Goal: Task Accomplishment & Management: Use online tool/utility

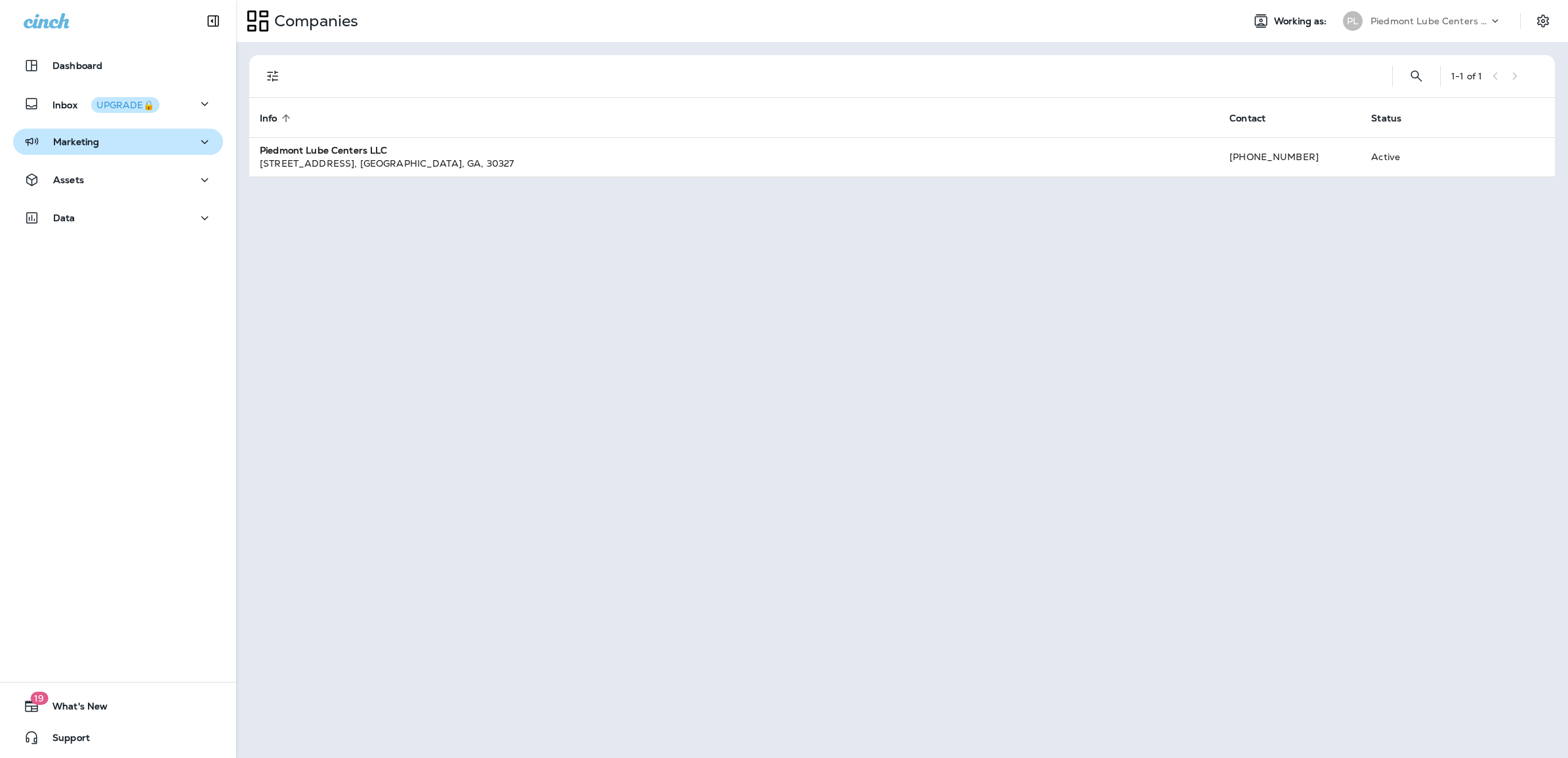
click at [99, 139] on div "Marketing" at bounding box center [118, 142] width 189 height 16
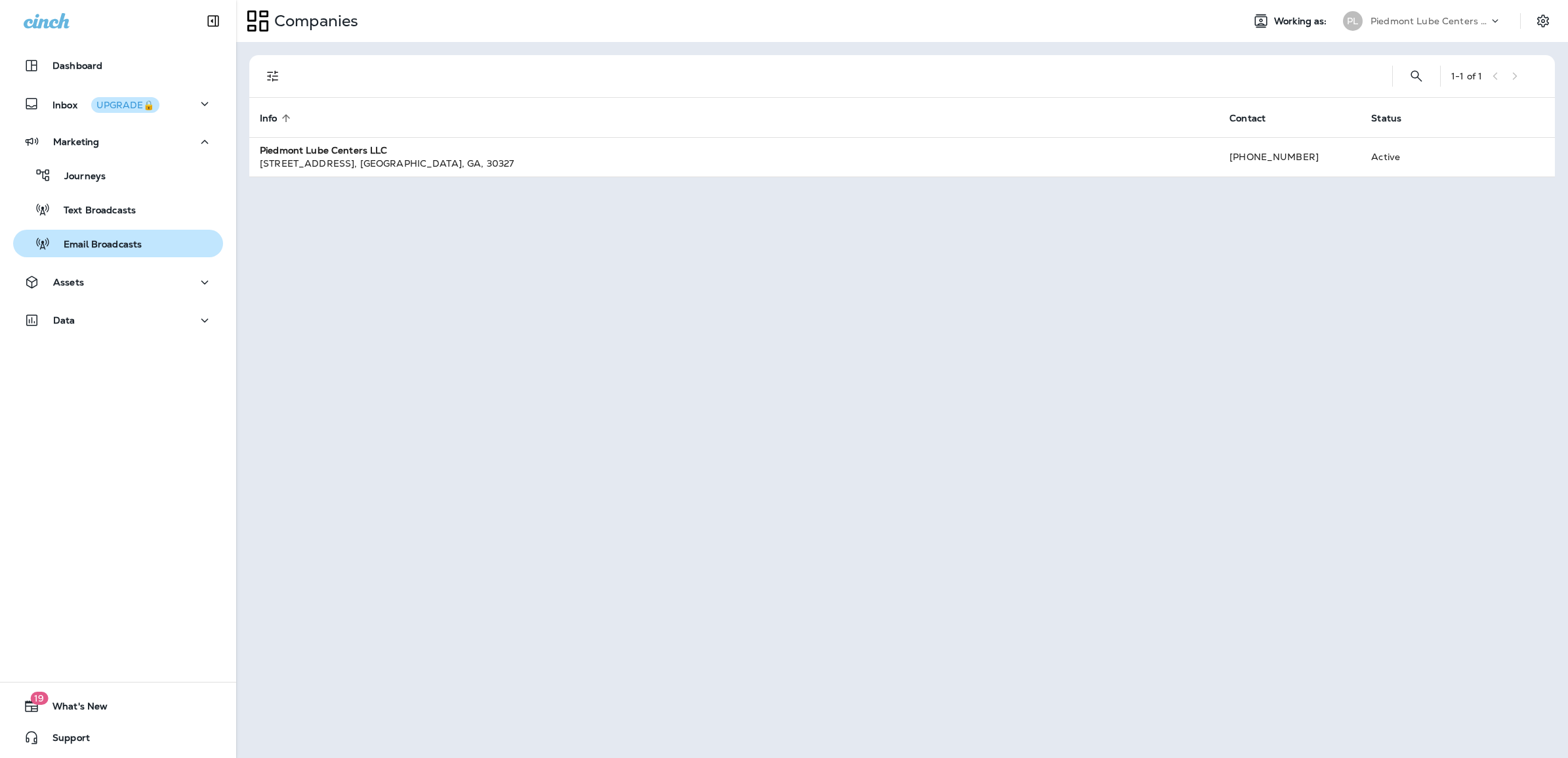
click at [83, 248] on p "Email Broadcasts" at bounding box center [96, 245] width 91 height 12
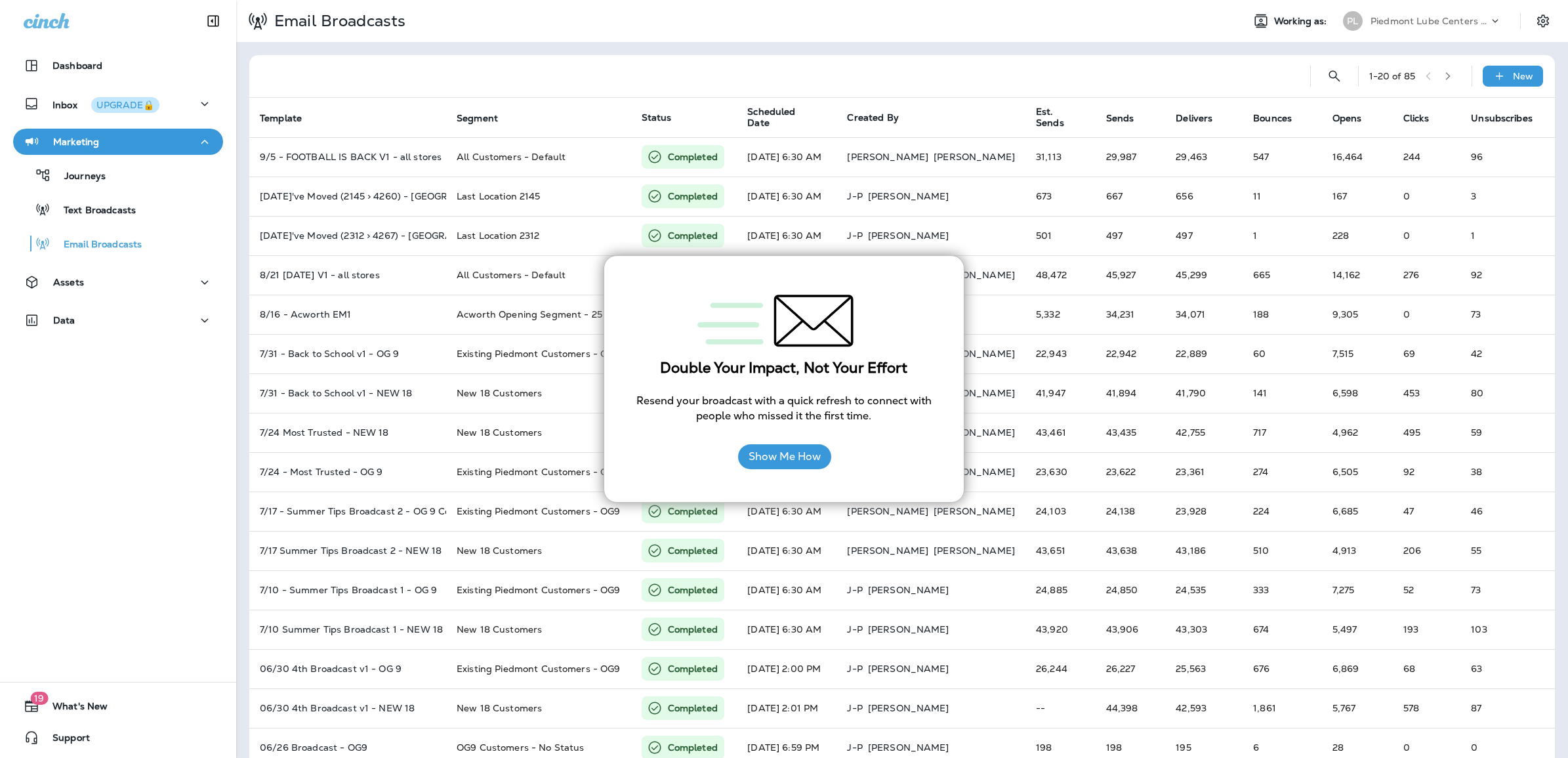
drag, startPoint x: 496, startPoint y: 47, endPoint x: 496, endPoint y: 57, distance: 10.0
click at [496, 47] on div "1 - 20 of 85 New Template Segment Status Scheduled Date Created By Est. Sends S…" at bounding box center [902, 490] width 1332 height 897
click at [97, 279] on div "Assets" at bounding box center [118, 282] width 189 height 16
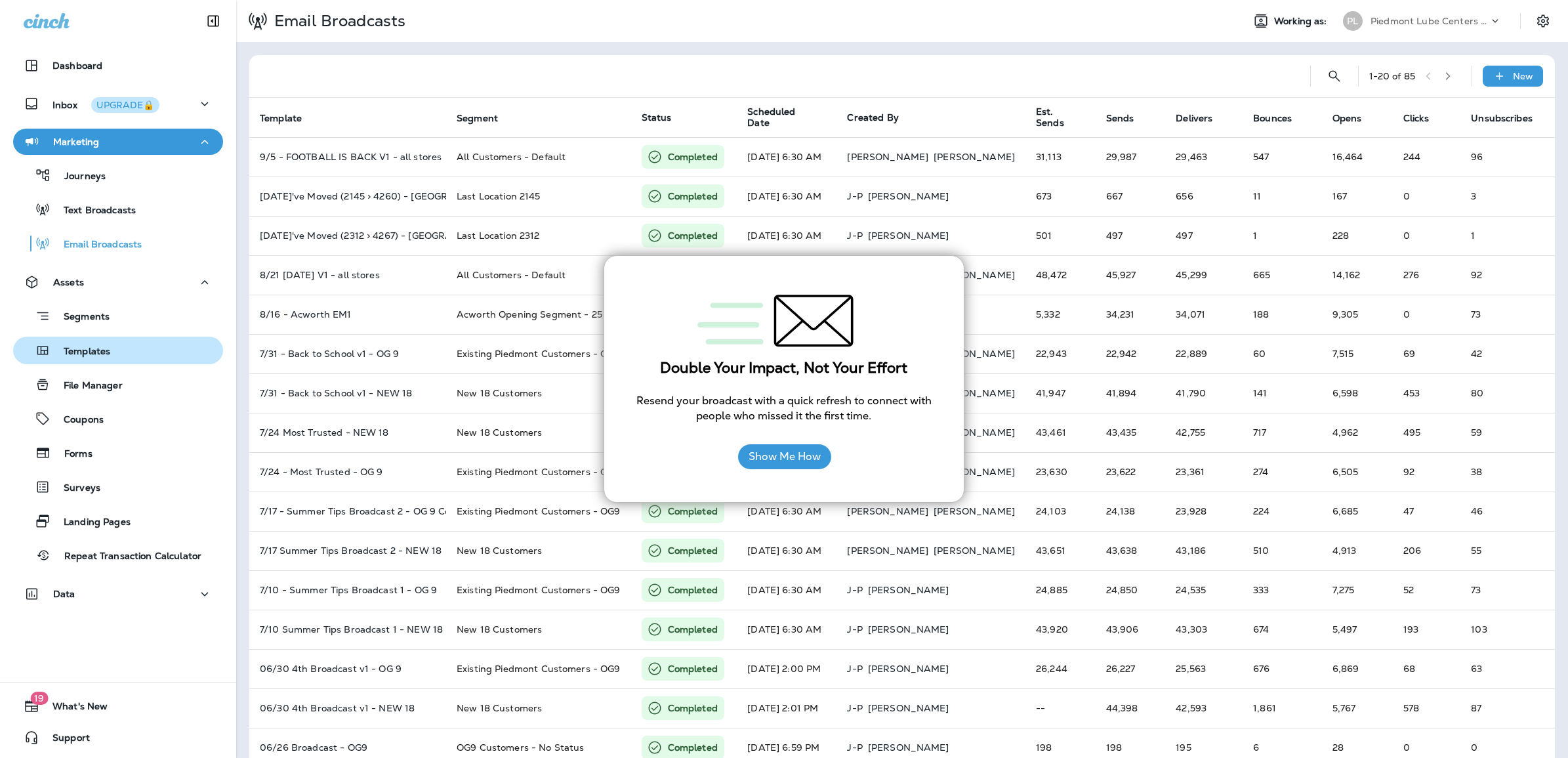
click at [93, 350] on p "Templates" at bounding box center [80, 351] width 60 height 12
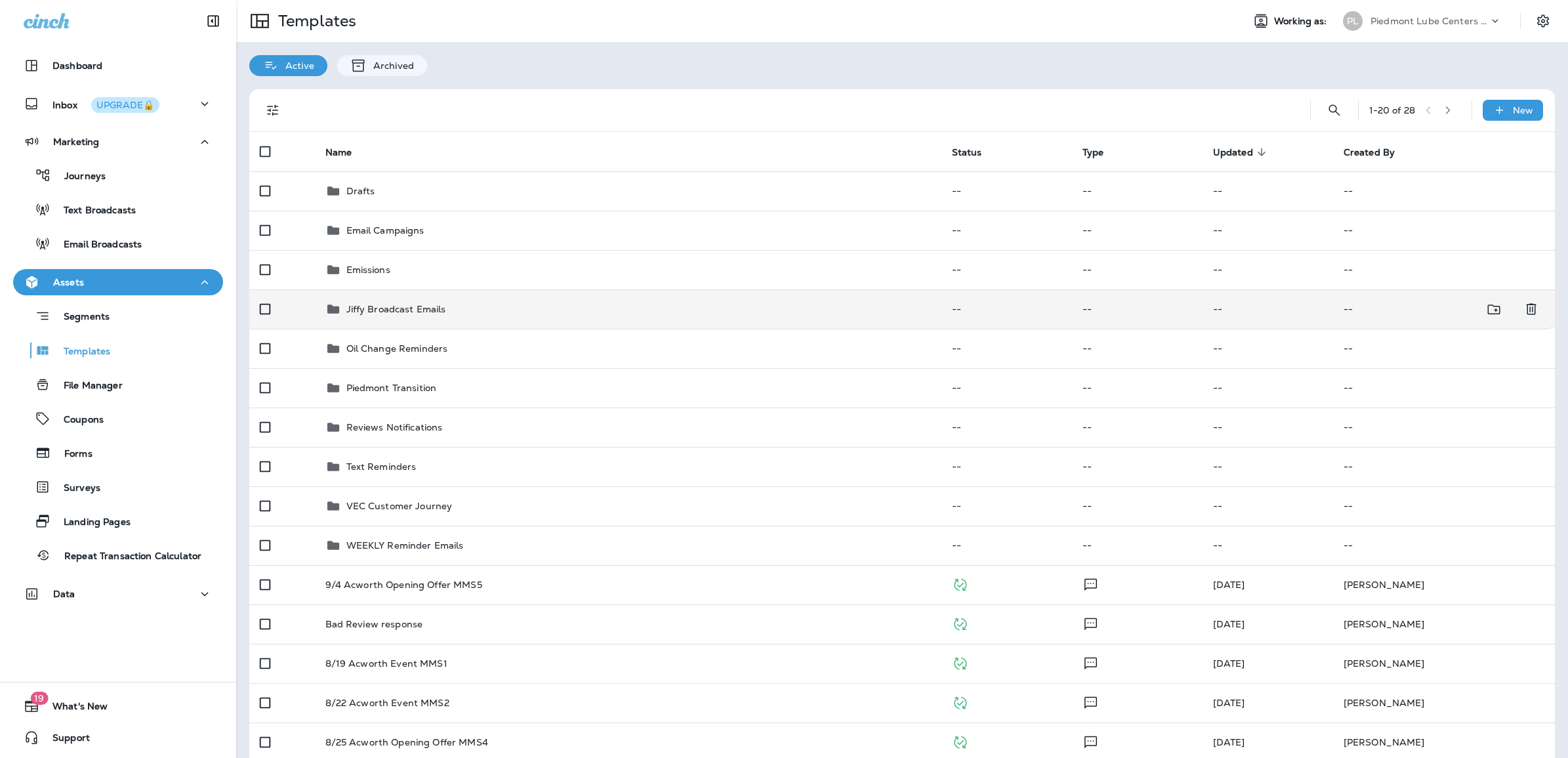
click at [412, 310] on p "Jiffy Broadcast Emails" at bounding box center [396, 309] width 100 height 10
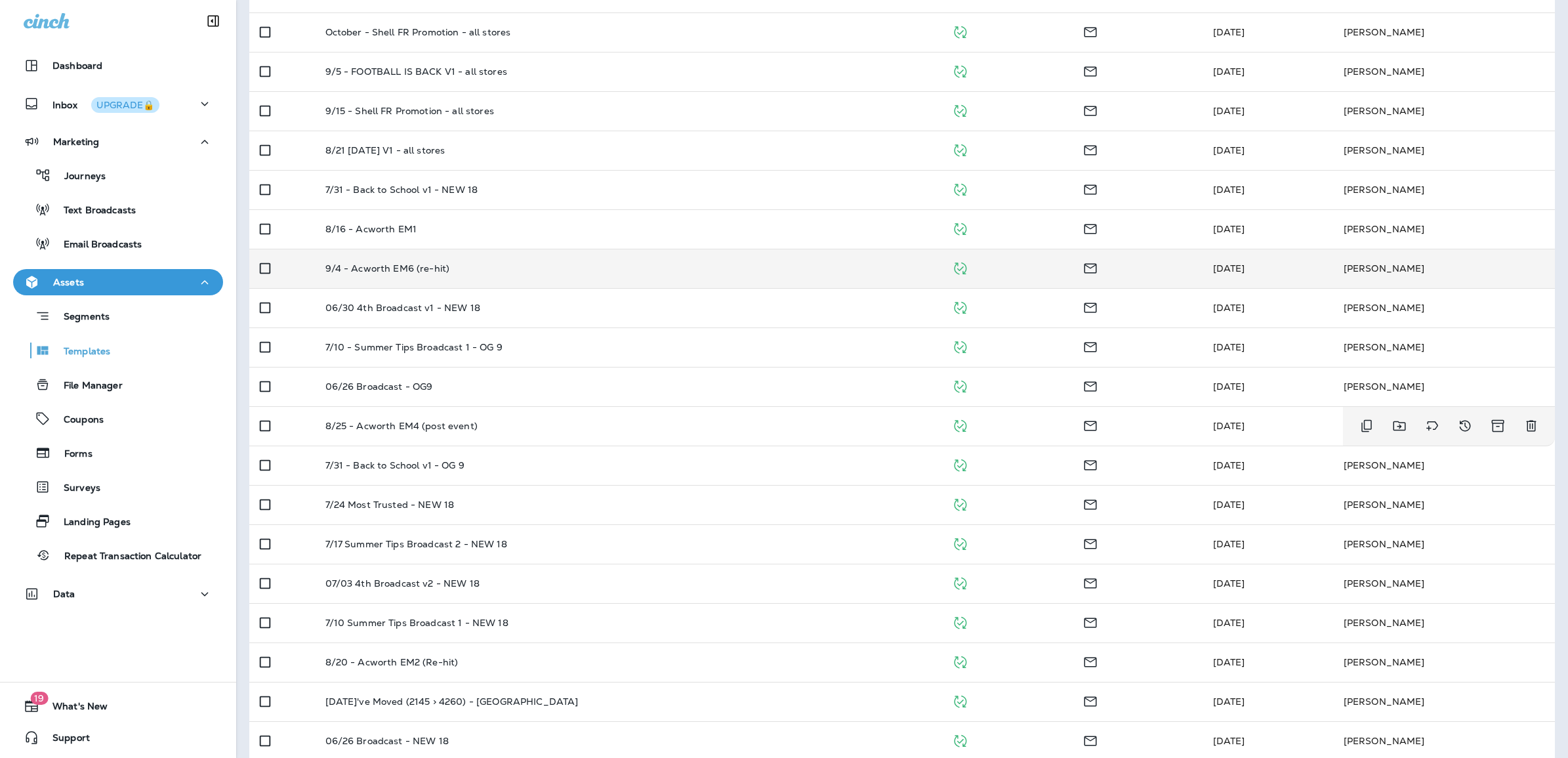
scroll to position [214, 0]
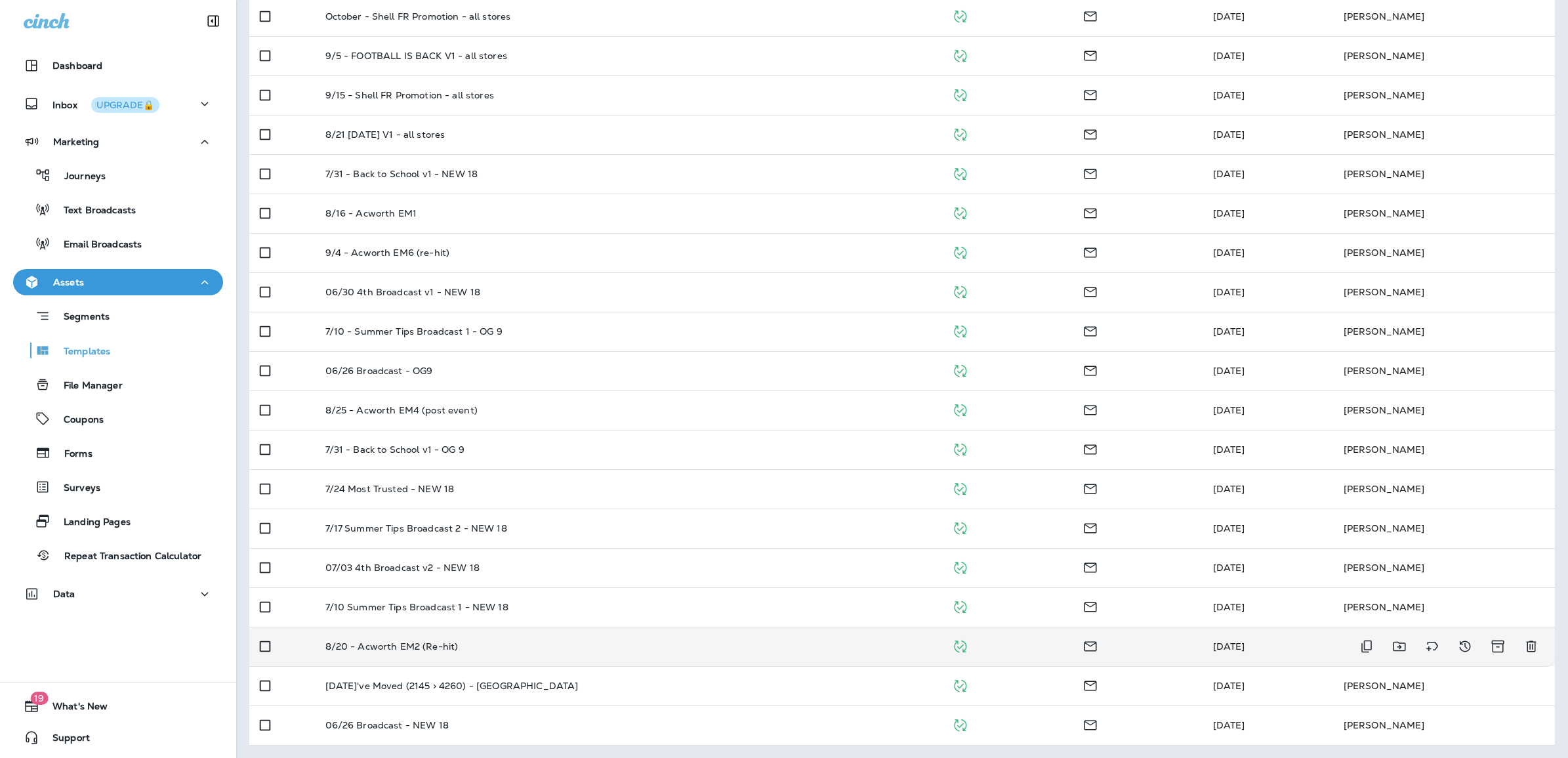
click at [430, 645] on p "8/20 - Acworth EM2 (Re-hit)" at bounding box center [392, 646] width 133 height 10
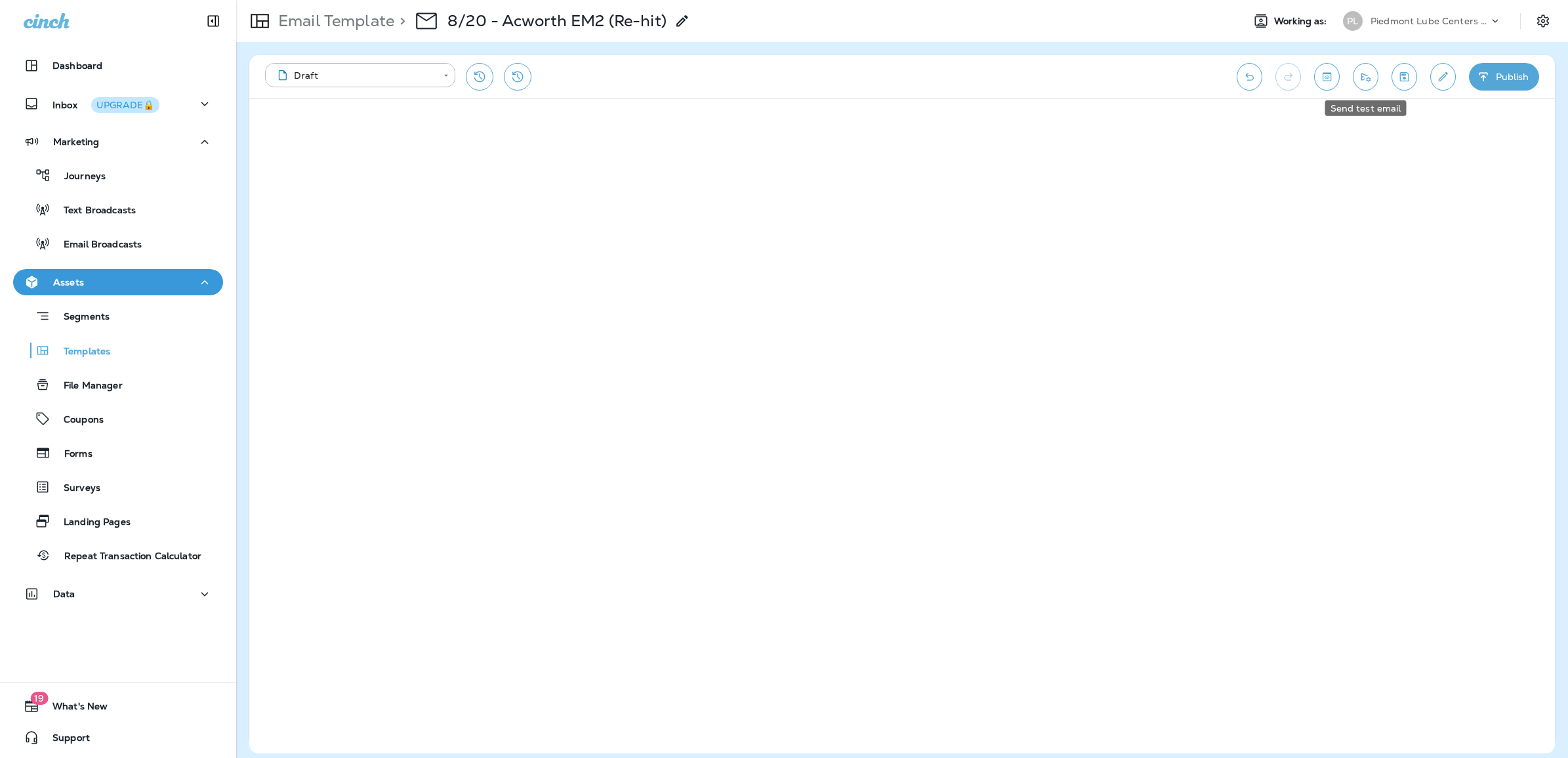
click at [1364, 77] on icon "Send test email" at bounding box center [1366, 77] width 14 height 13
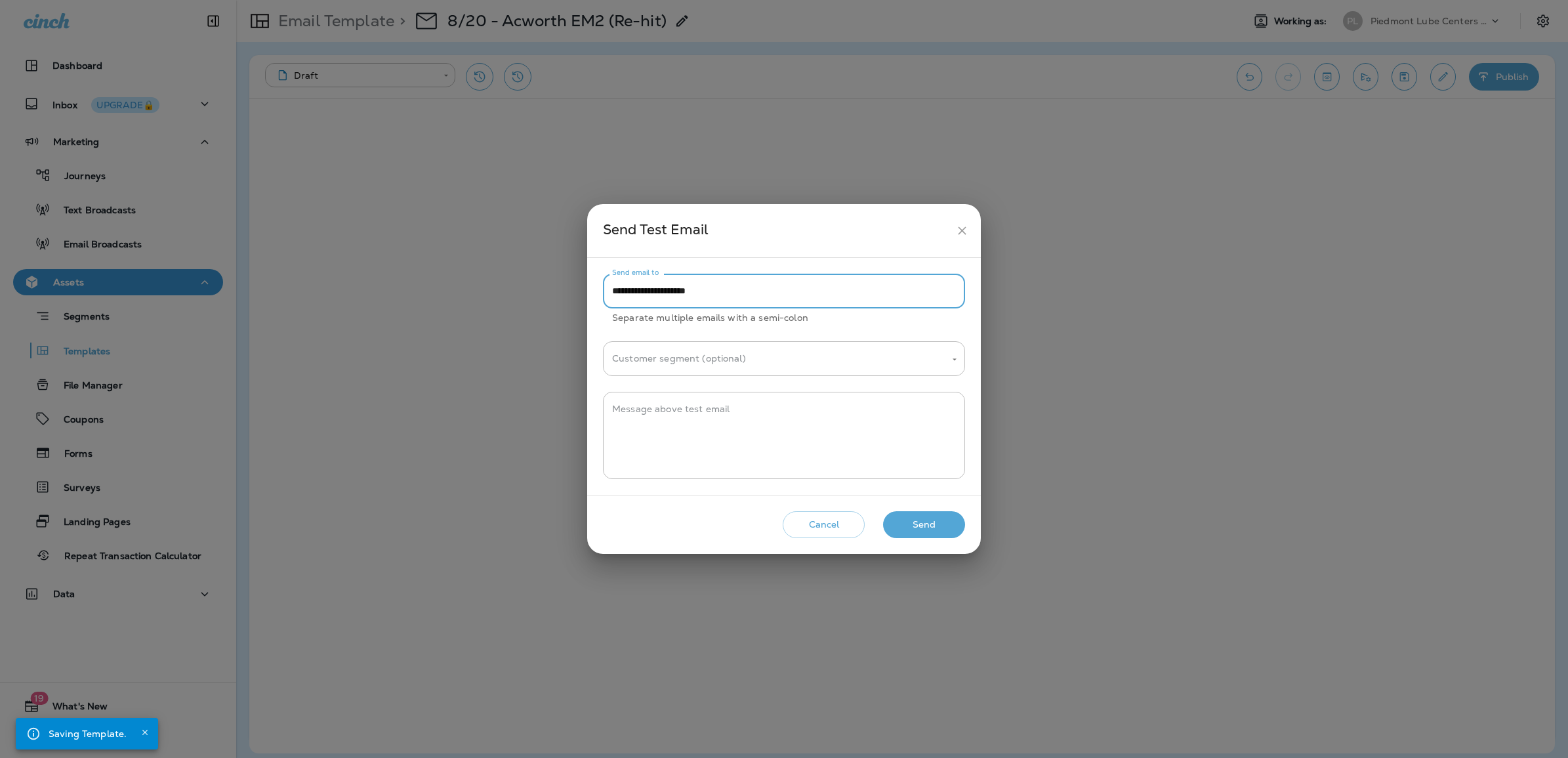
click at [746, 297] on input "**********" at bounding box center [784, 291] width 362 height 35
click at [782, 468] on div "* Message above test email" at bounding box center [784, 436] width 362 height 87
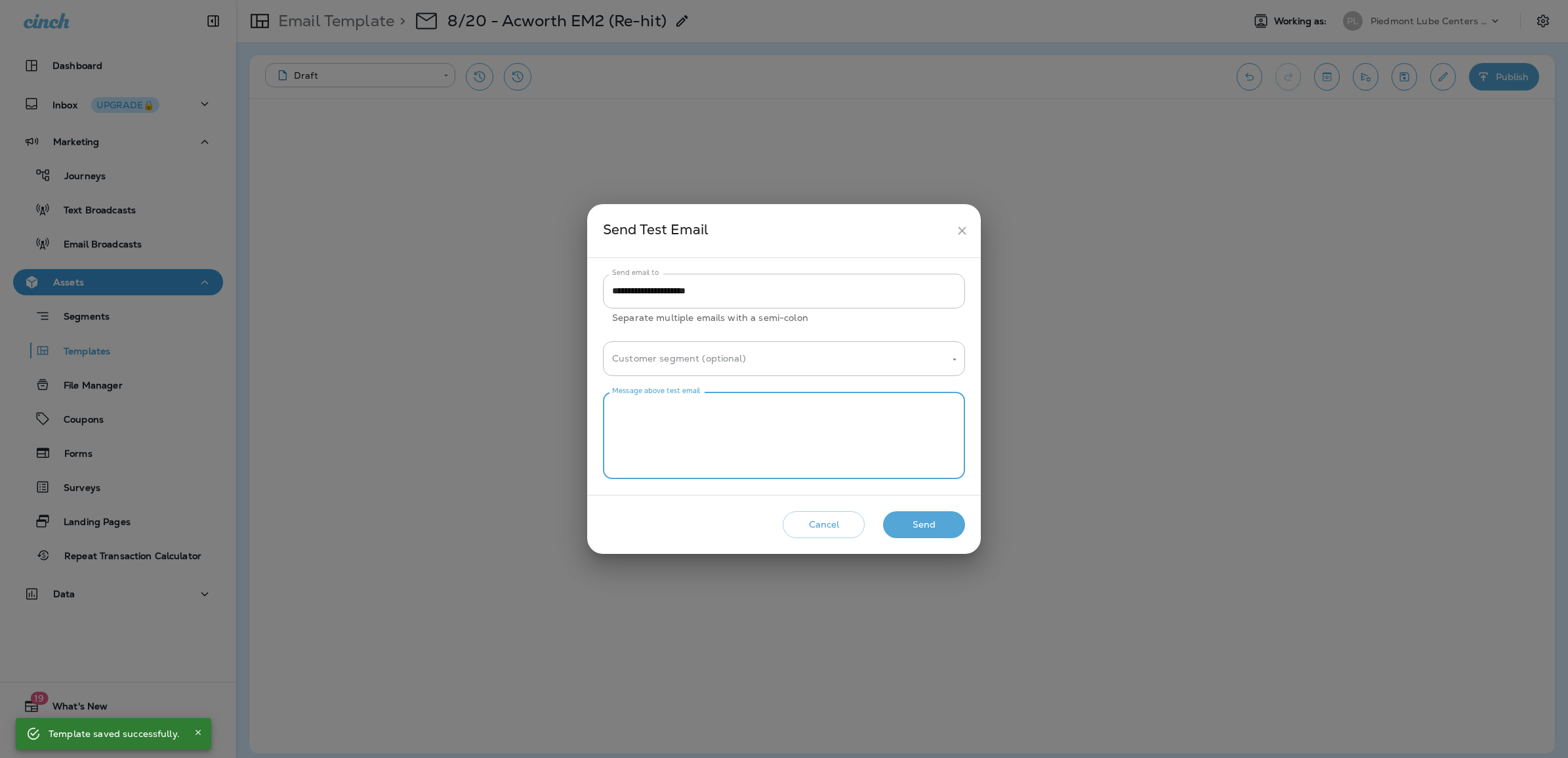
click at [934, 523] on button "Send" at bounding box center [924, 524] width 82 height 27
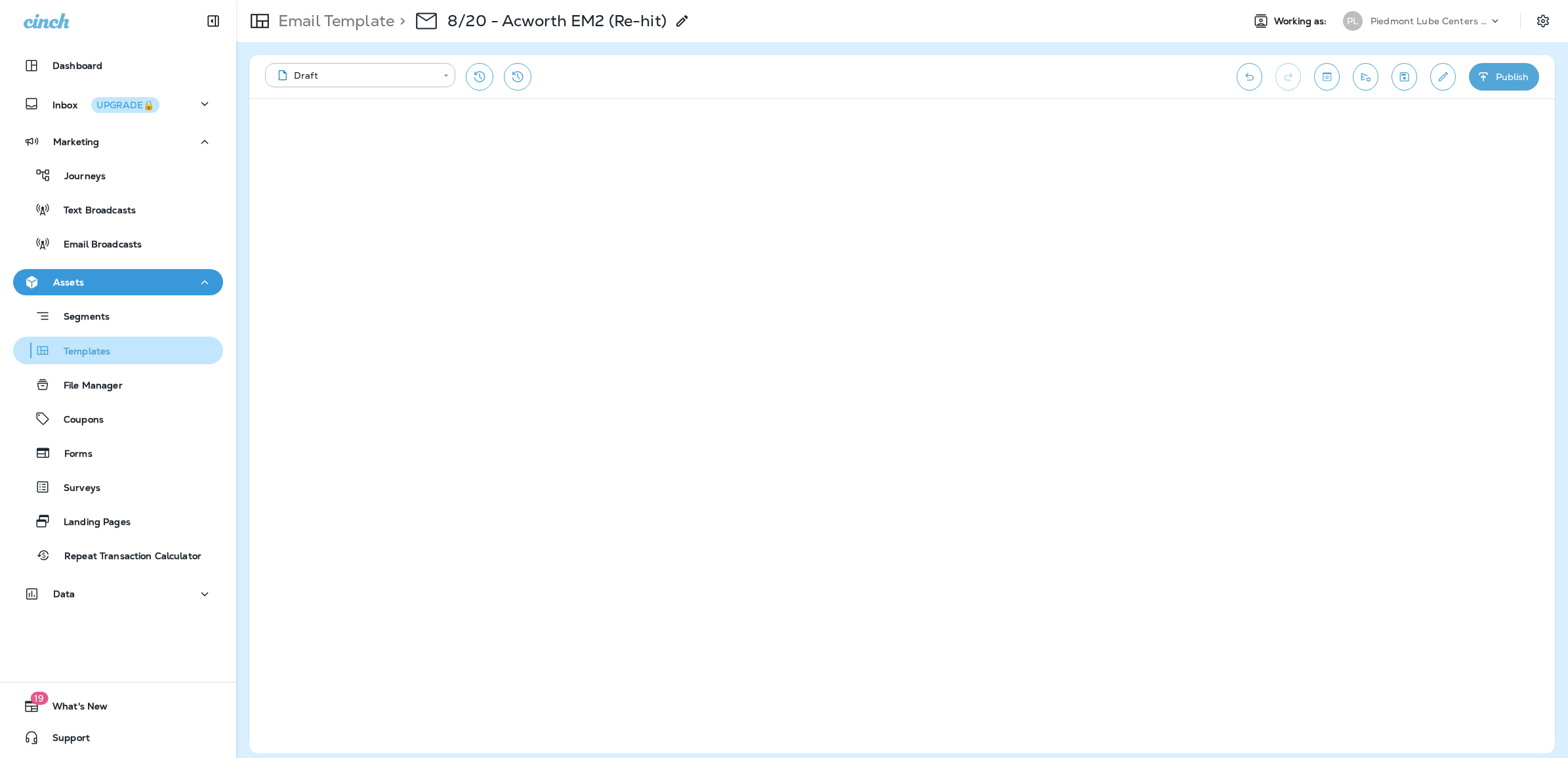
click at [105, 351] on p "Templates" at bounding box center [80, 351] width 60 height 12
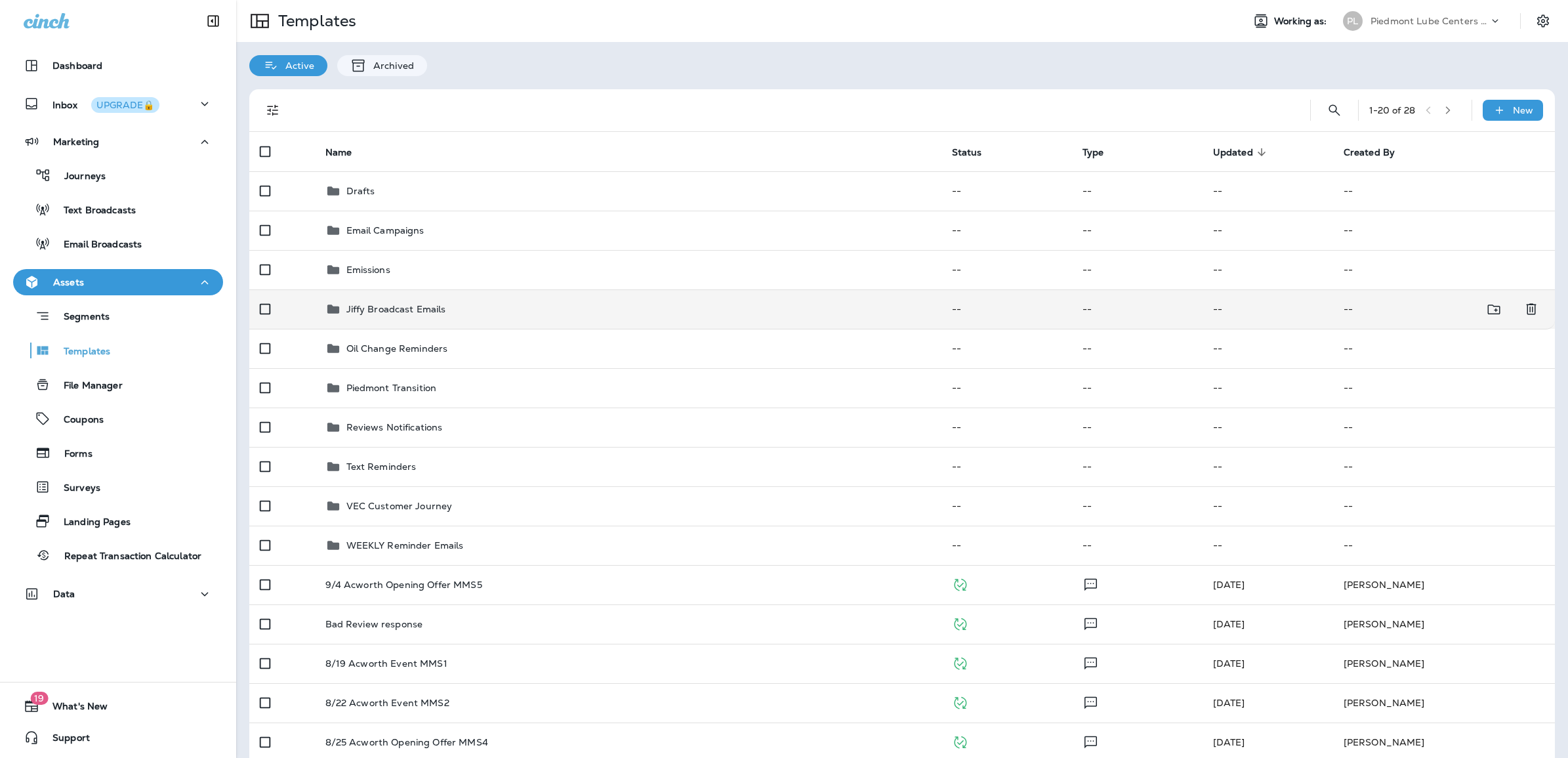
click at [391, 304] on p "Jiffy Broadcast Emails" at bounding box center [396, 309] width 100 height 10
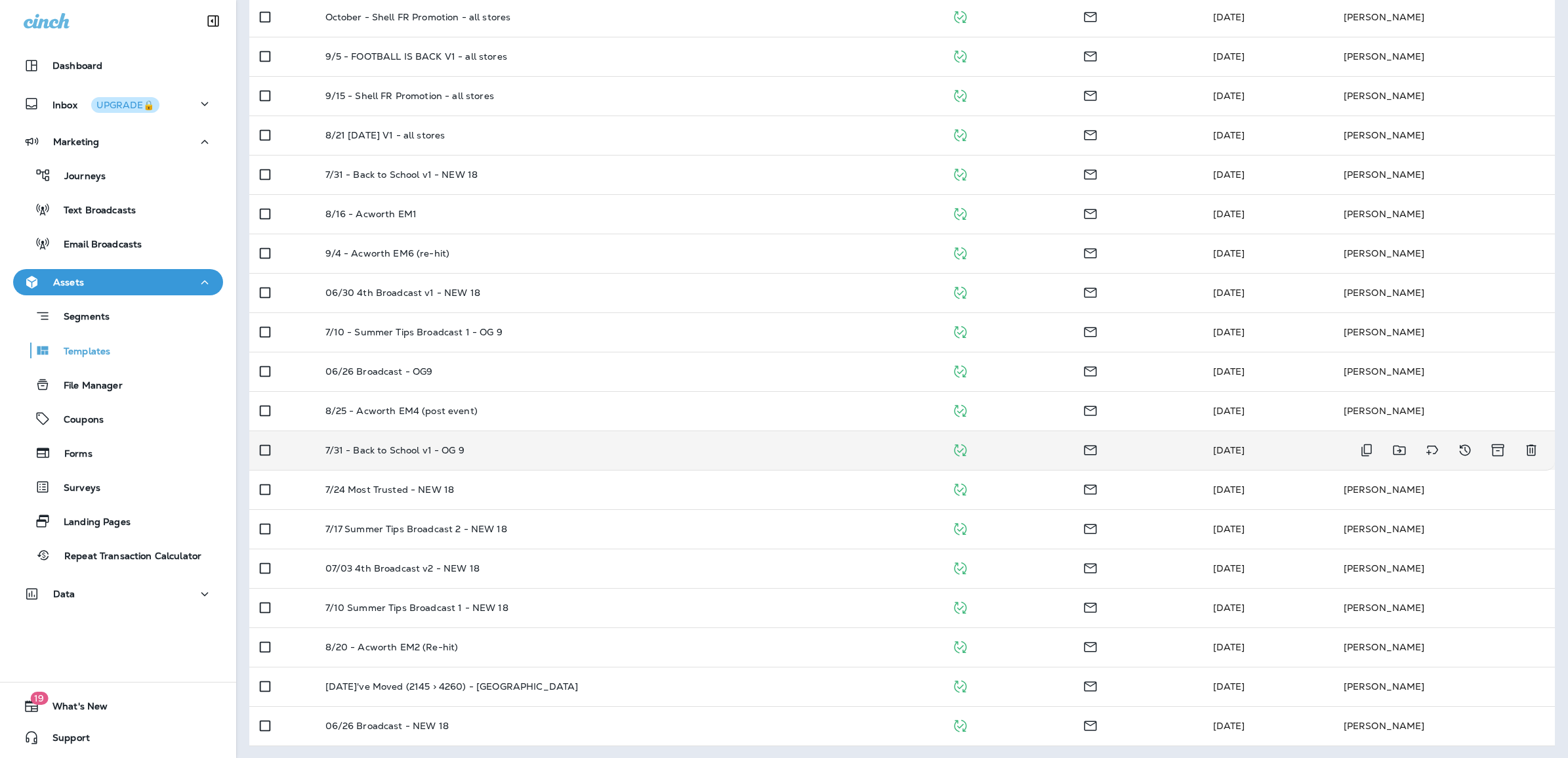
scroll to position [214, 0]
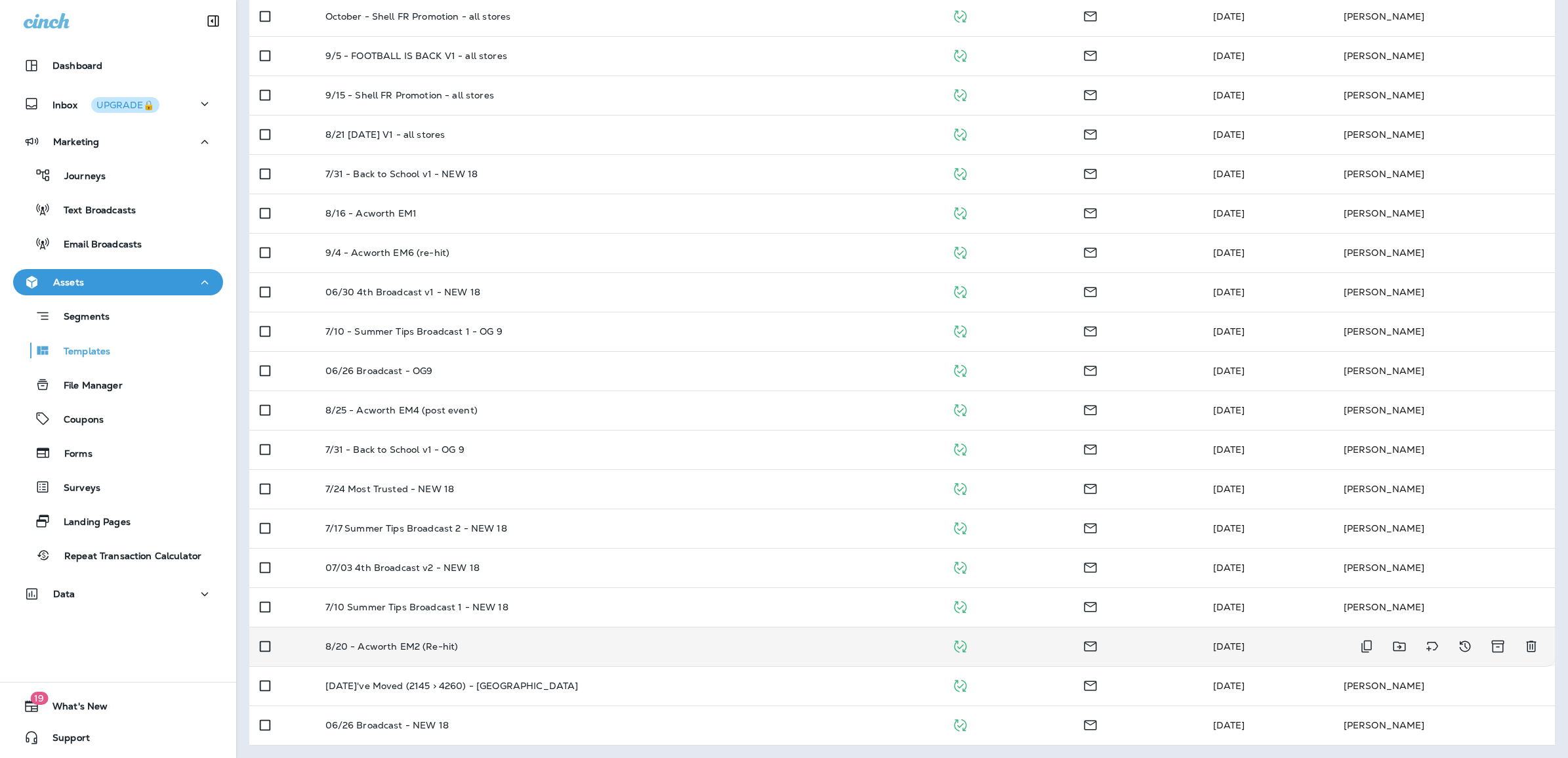
click at [413, 645] on p "8/20 - Acworth EM2 (Re-hit)" at bounding box center [392, 646] width 133 height 10
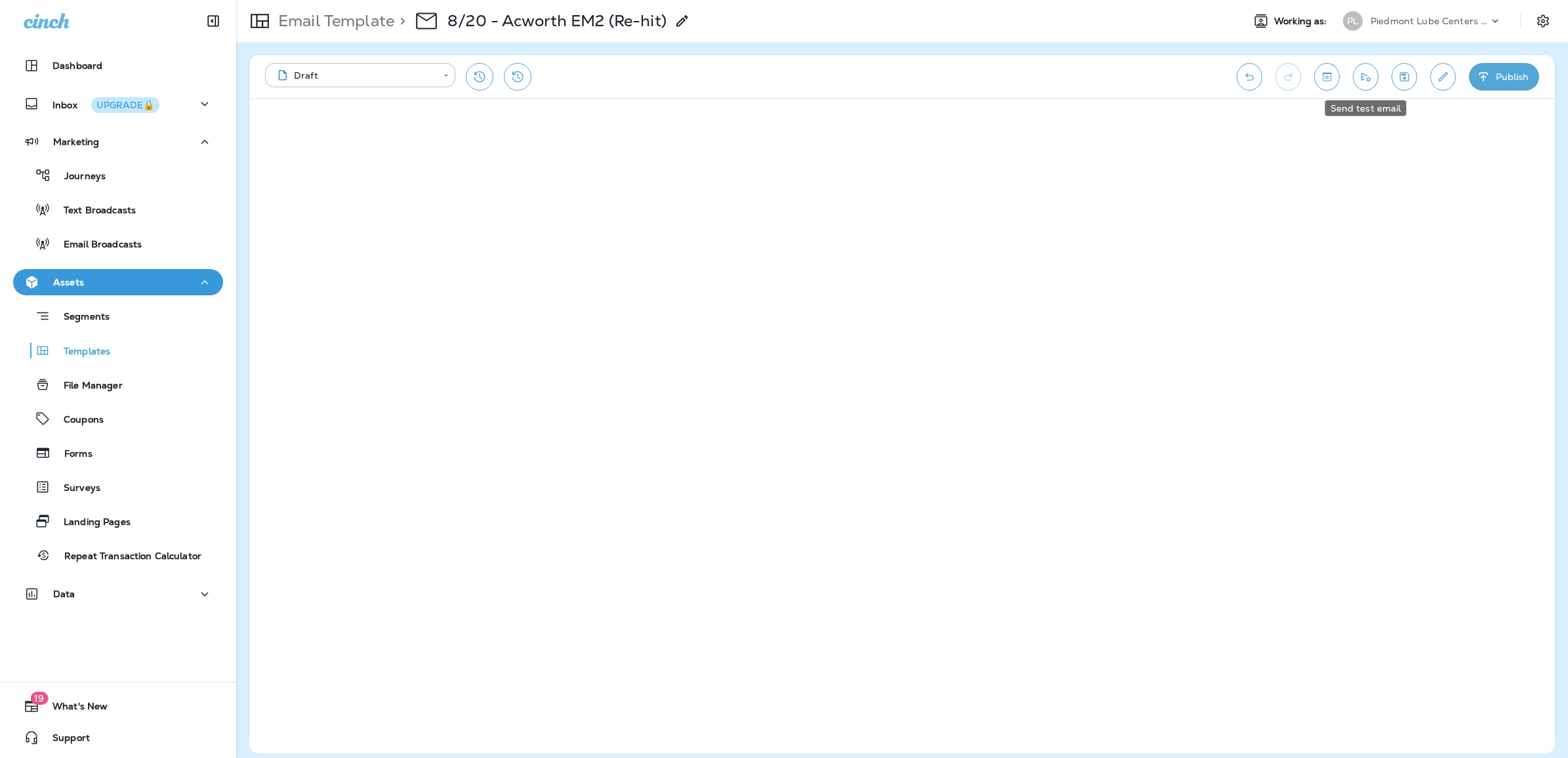
click at [1365, 82] on icon "Send test email" at bounding box center [1366, 77] width 14 height 13
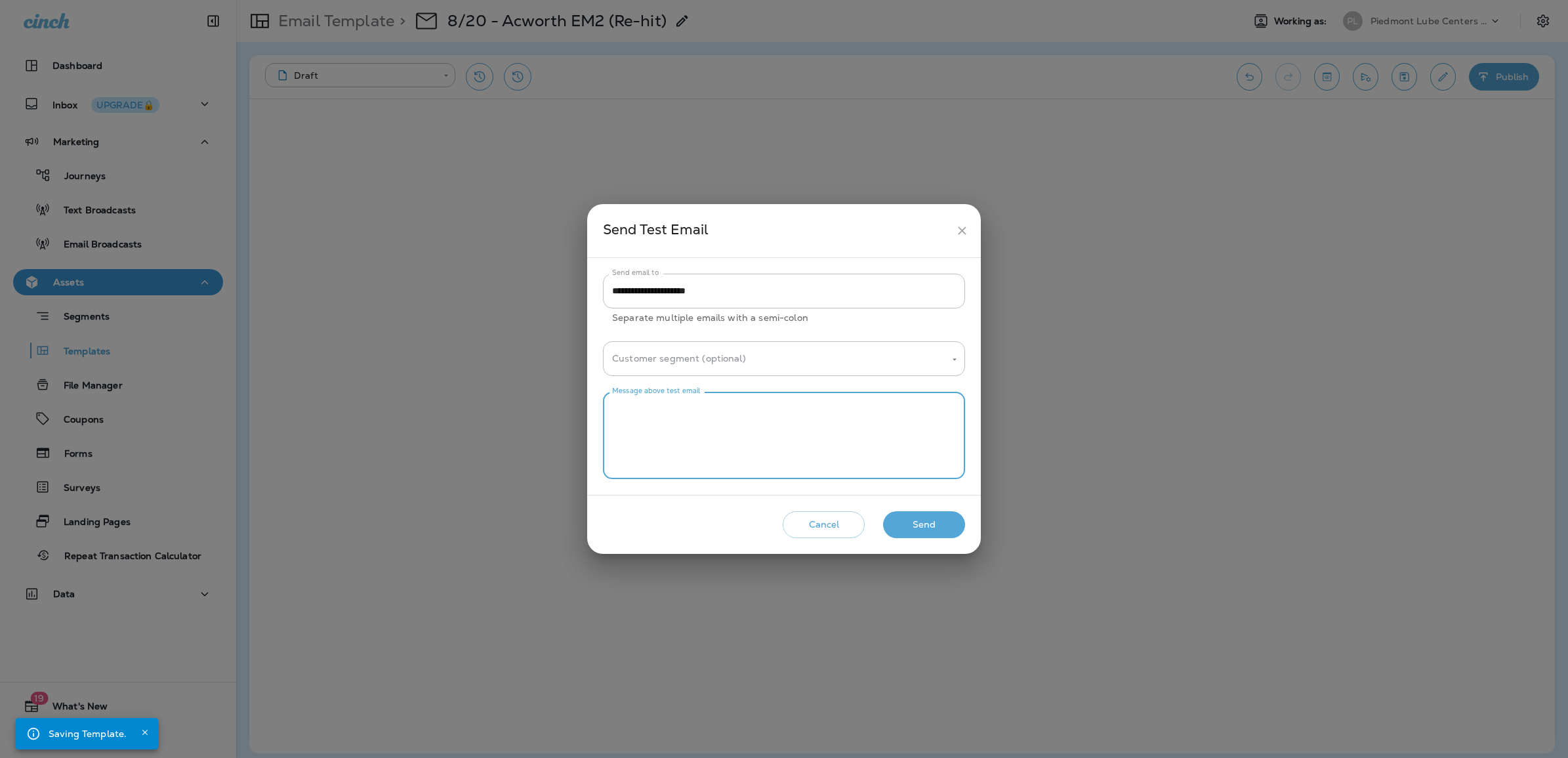
click at [785, 417] on textarea "Message above test email" at bounding box center [784, 435] width 344 height 66
type textarea "******"
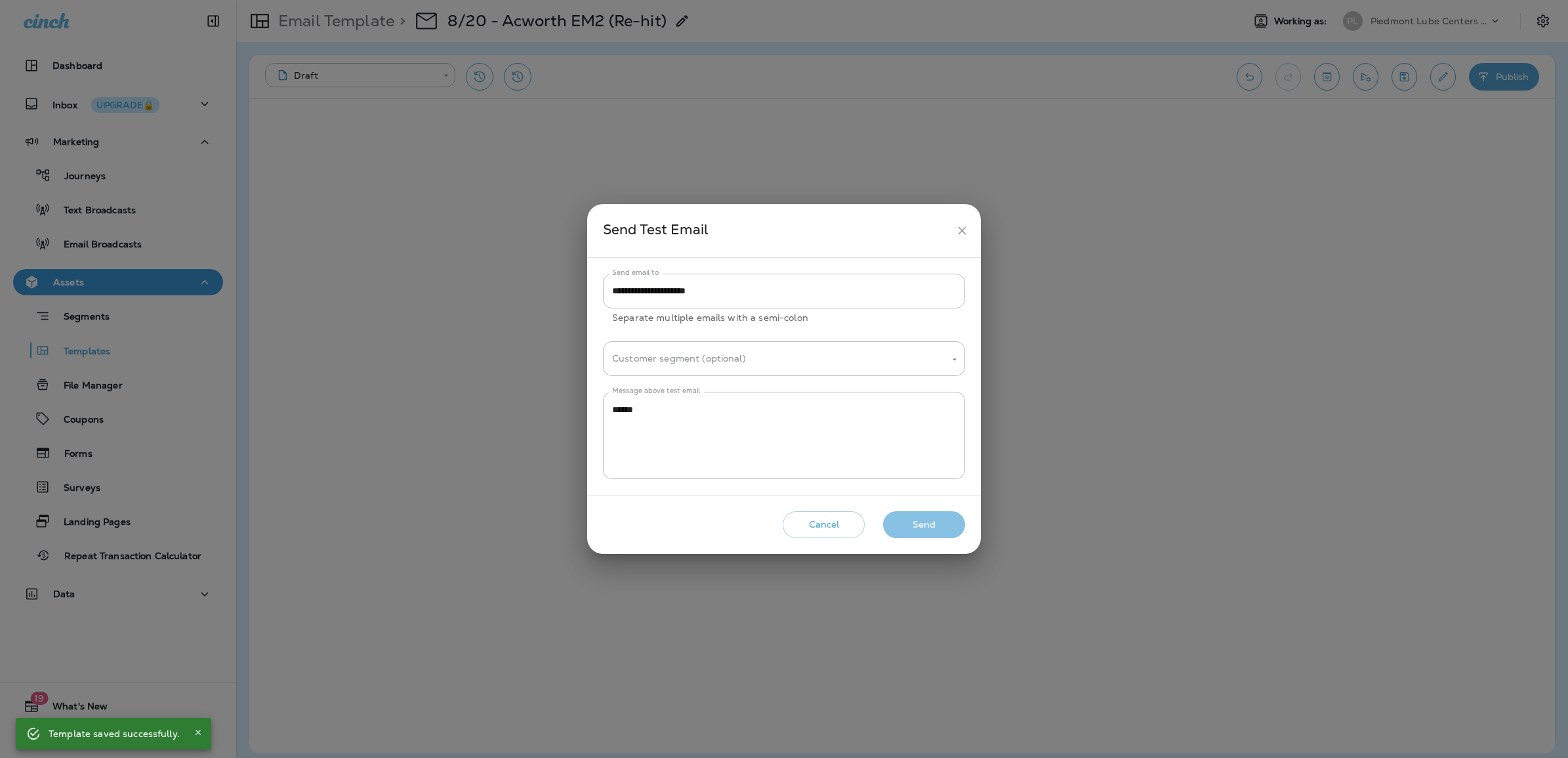
click at [919, 517] on button "Send" at bounding box center [924, 524] width 82 height 27
